Goal: Find specific page/section: Find specific page/section

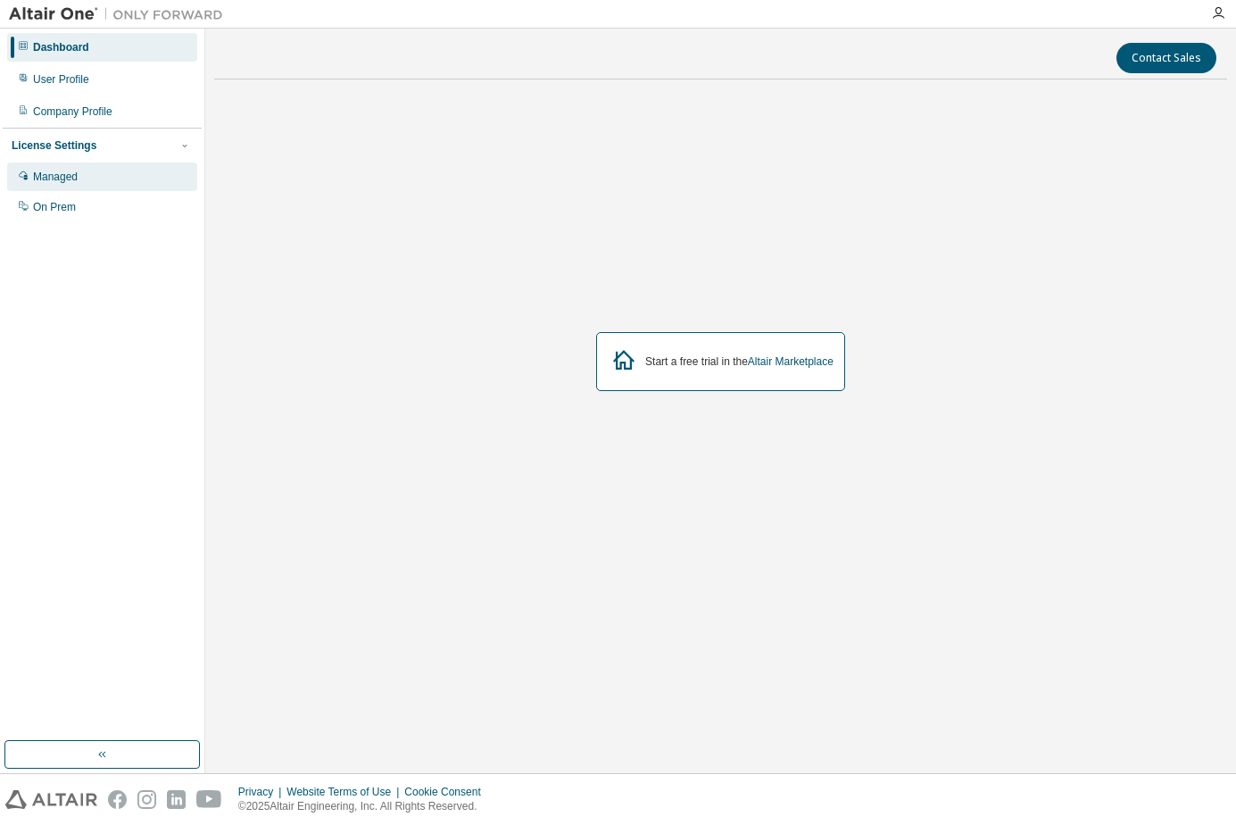
click at [77, 171] on div "Managed" at bounding box center [55, 177] width 45 height 14
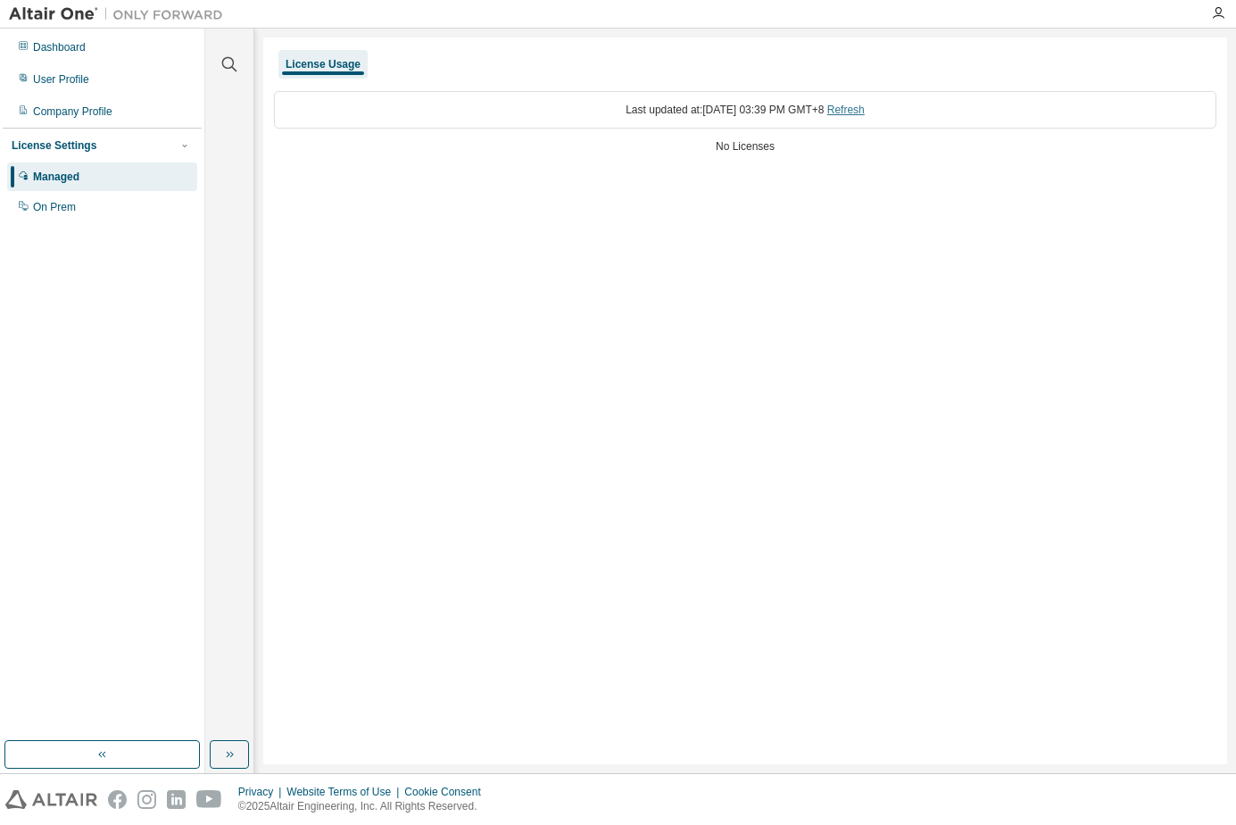
click at [858, 110] on link "Refresh" at bounding box center [845, 110] width 37 height 12
click at [67, 211] on div "On Prem" at bounding box center [54, 207] width 43 height 14
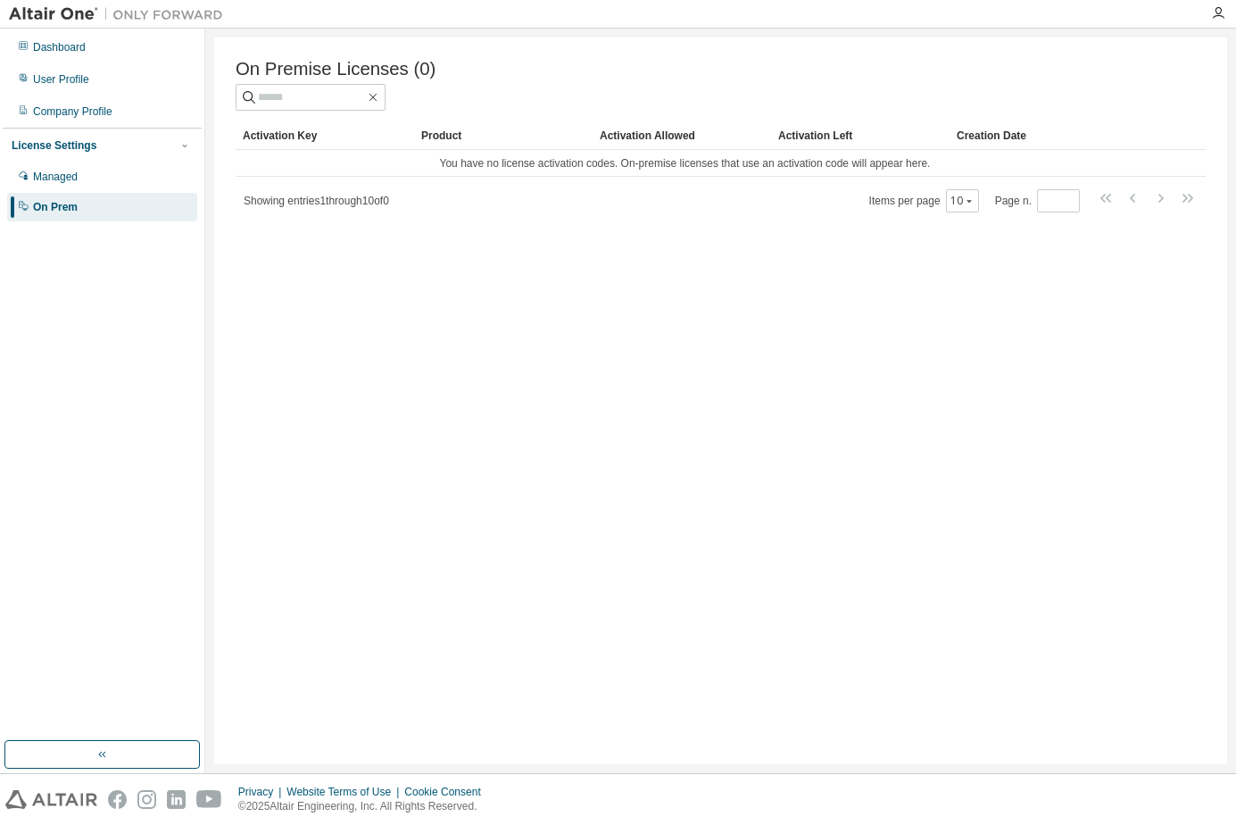
click at [650, 145] on div "Activation Allowed" at bounding box center [682, 135] width 164 height 29
click at [808, 145] on div "Activation Left" at bounding box center [860, 135] width 164 height 29
click at [985, 137] on div "Creation Date" at bounding box center [1042, 135] width 170 height 29
click at [256, 145] on div "Activation Key" at bounding box center [325, 135] width 164 height 29
click at [65, 44] on div "Dashboard" at bounding box center [59, 47] width 53 height 14
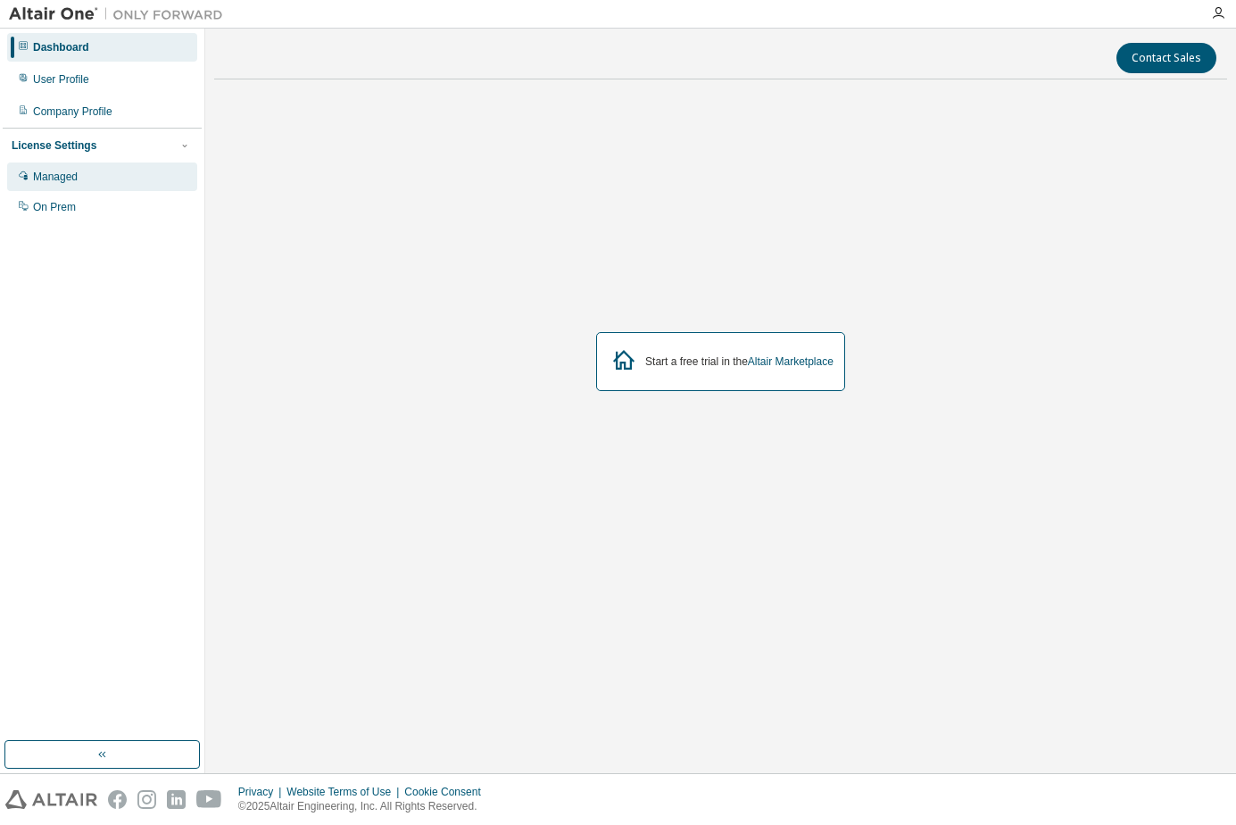
click at [73, 184] on div "Managed" at bounding box center [55, 177] width 45 height 14
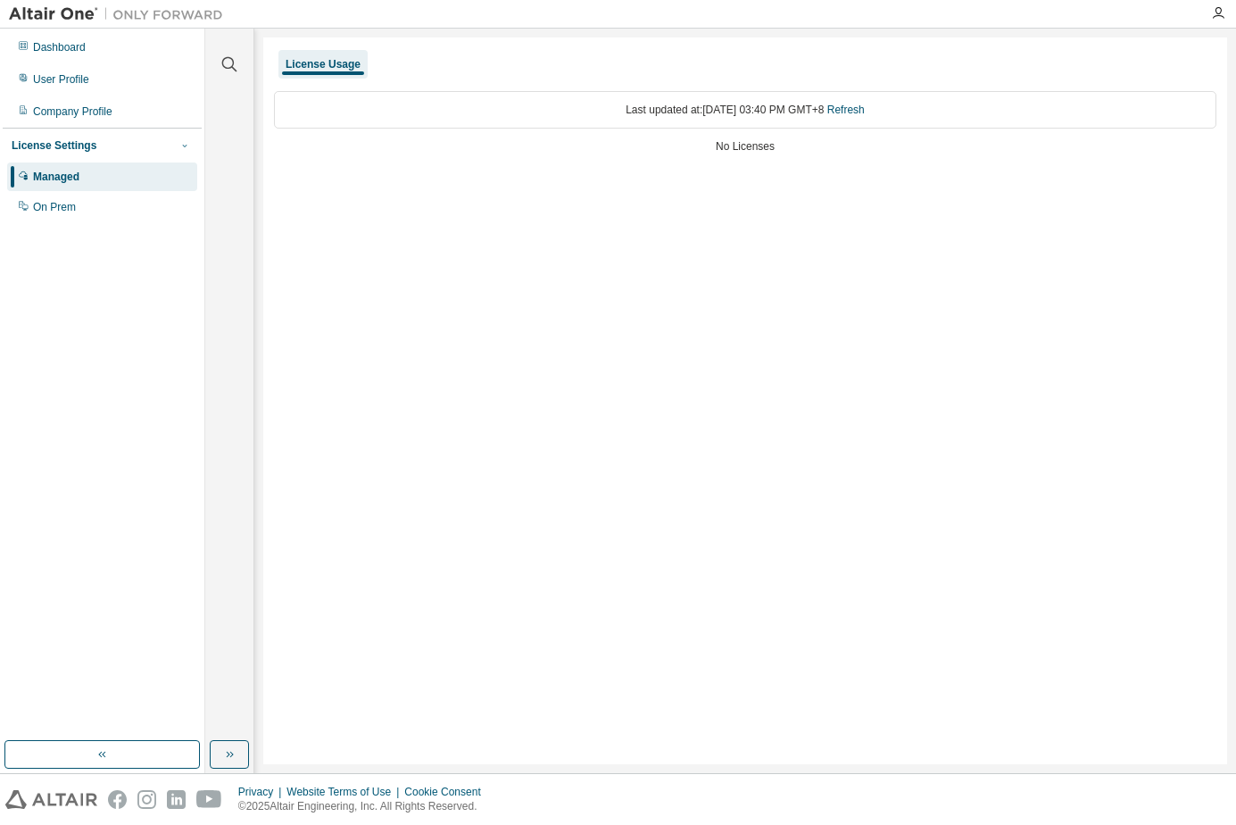
click at [179, 149] on icon "button" at bounding box center [184, 145] width 11 height 11
click at [64, 47] on div "Dashboard" at bounding box center [59, 47] width 53 height 14
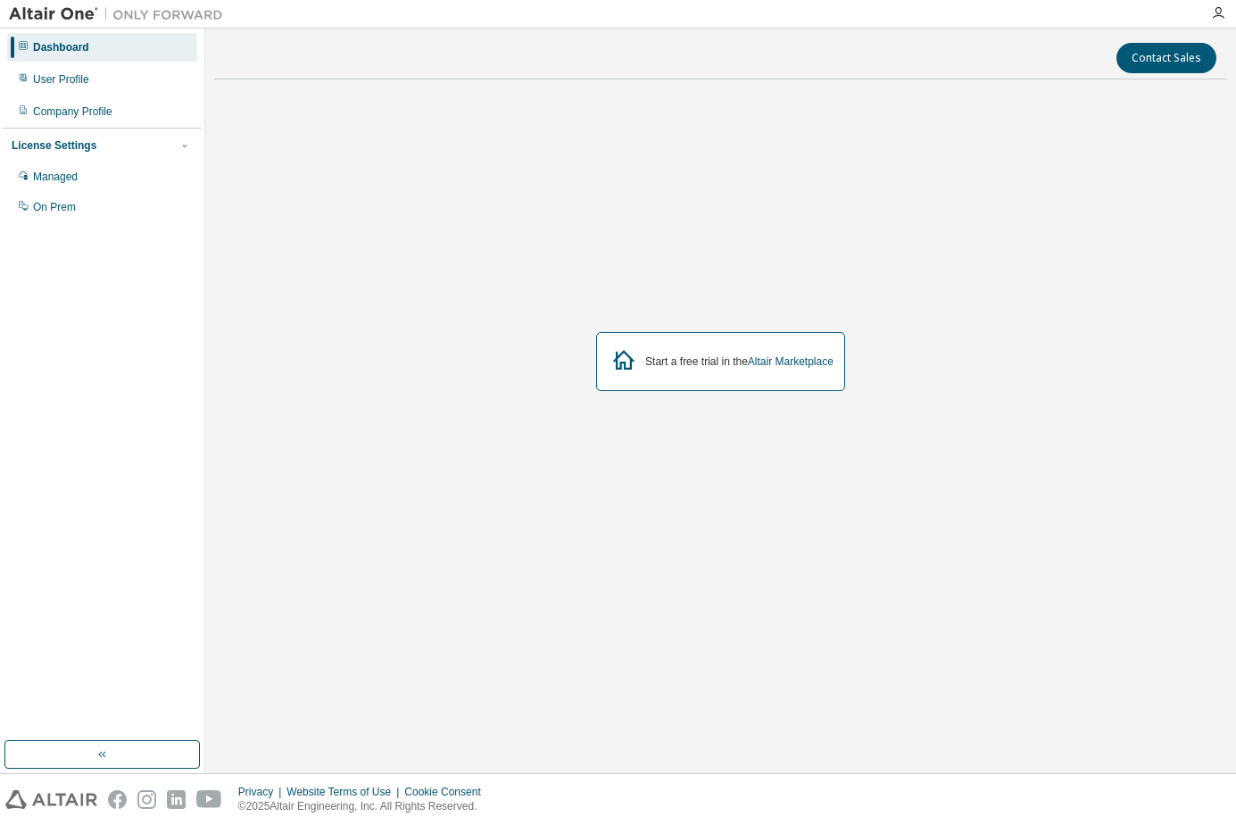
click at [63, 143] on div "License Settings" at bounding box center [54, 145] width 85 height 14
click at [62, 153] on div "License Settings" at bounding box center [54, 145] width 85 height 14
click at [60, 174] on div "Managed" at bounding box center [55, 177] width 45 height 14
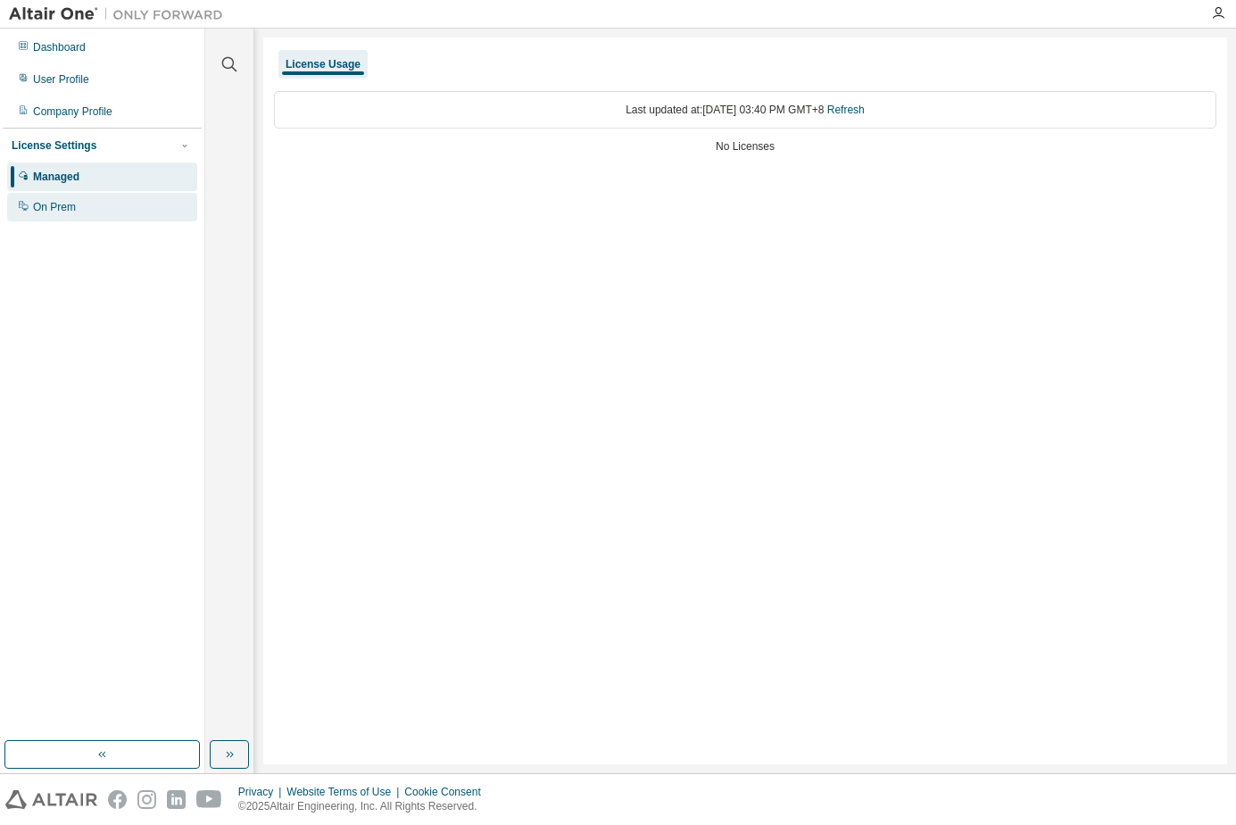
click at [82, 203] on div "On Prem" at bounding box center [102, 207] width 190 height 29
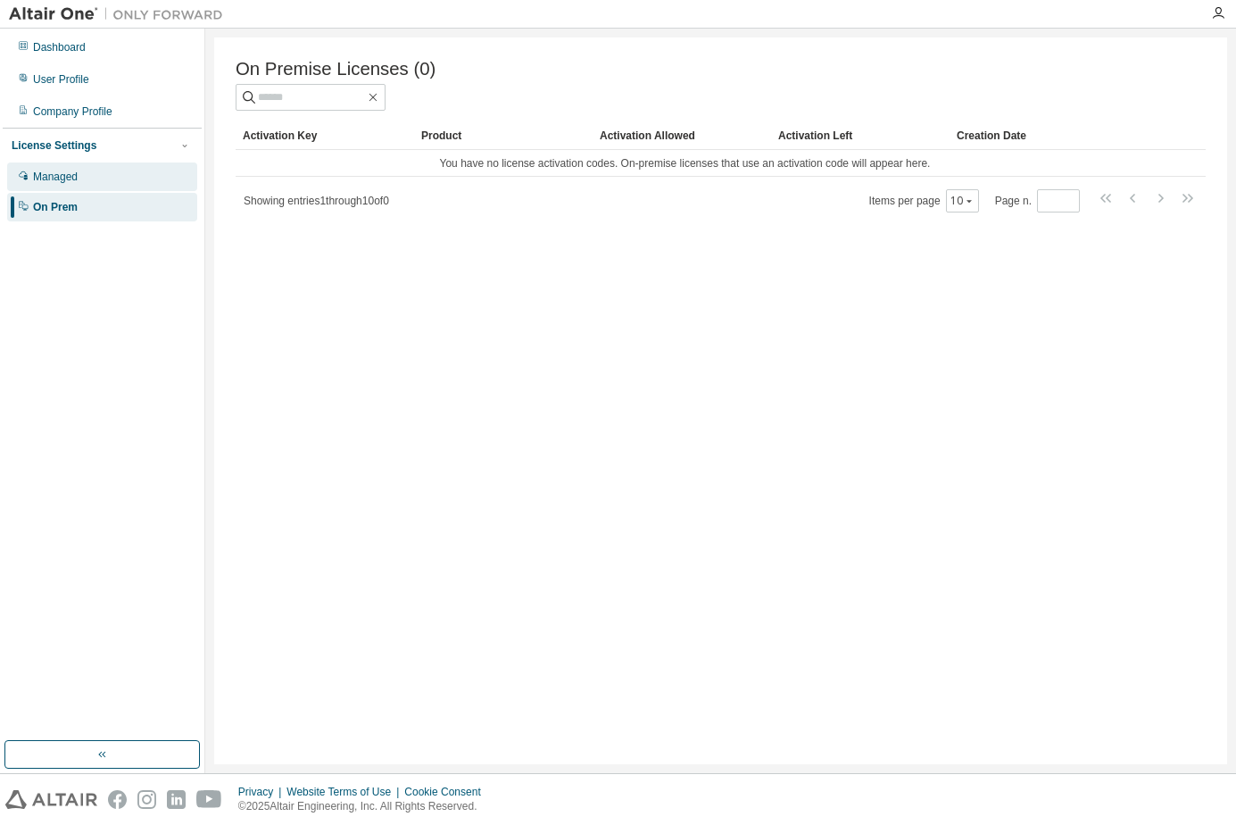
click at [79, 170] on div "Managed" at bounding box center [102, 176] width 190 height 29
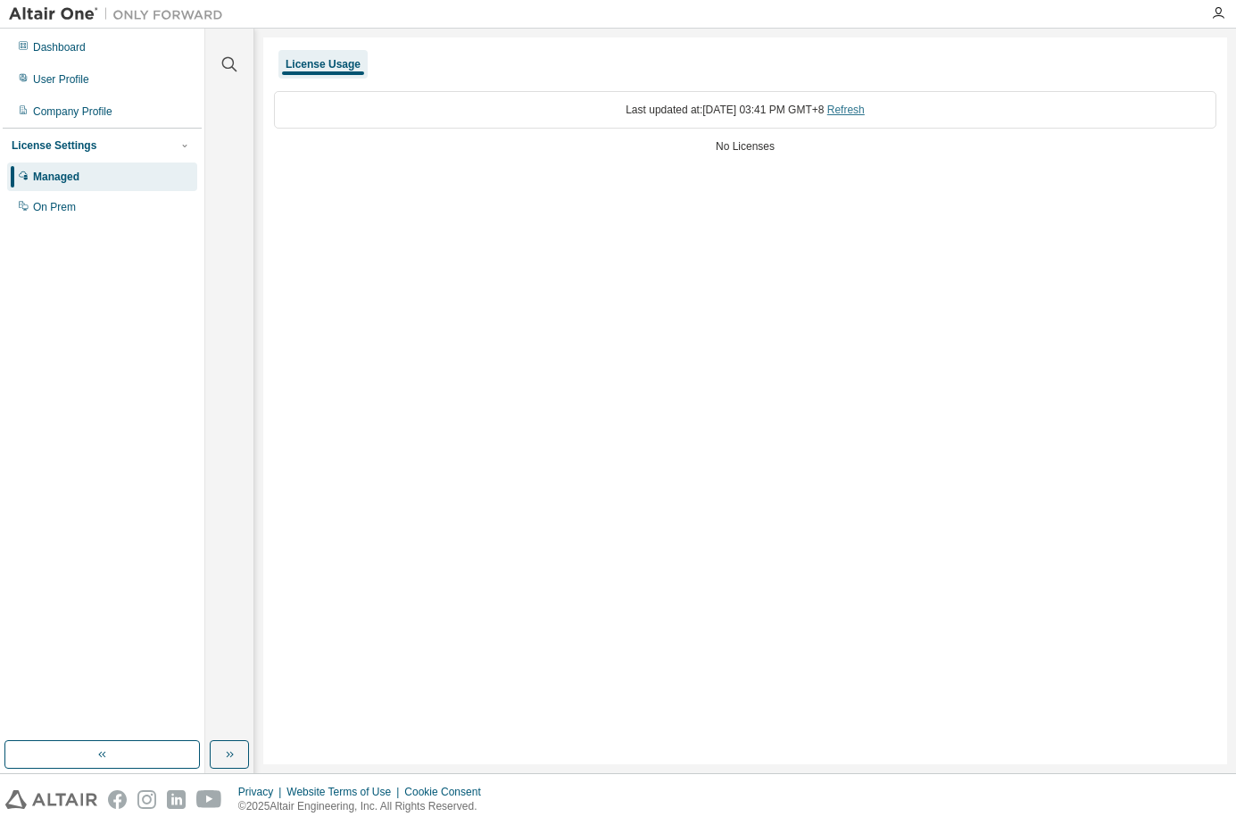
click at [865, 112] on link "Refresh" at bounding box center [845, 110] width 37 height 12
